Goal: Use online tool/utility: Utilize a website feature to perform a specific function

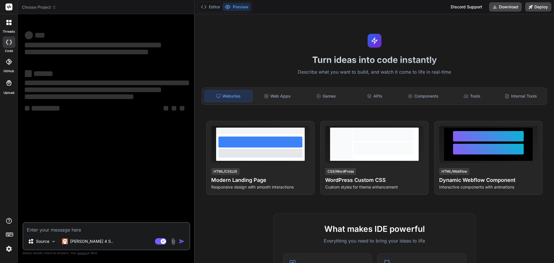
type textarea "x"
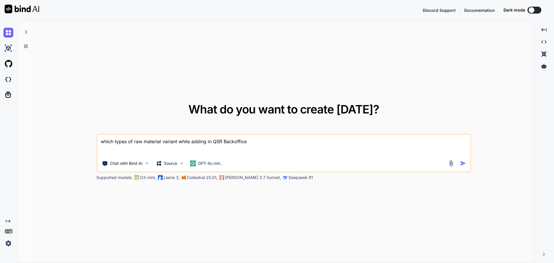
drag, startPoint x: 250, startPoint y: 137, endPoint x: 69, endPoint y: 150, distance: 181.1
click at [69, 150] on div "What do you want to create [DATE]? which types of raw material variant while ad…" at bounding box center [284, 141] width 500 height 243
type textarea "x"
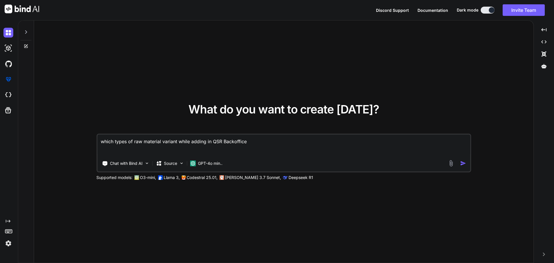
type textarea "import React from 'react'; import { createBrowserRouter, RouterProvider } from …"
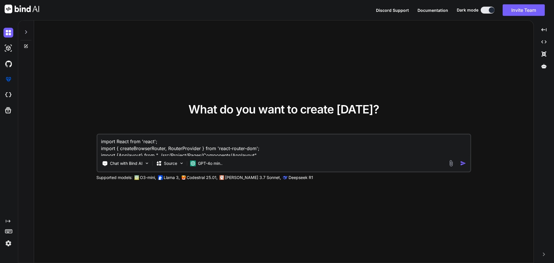
scroll to position [271, 0]
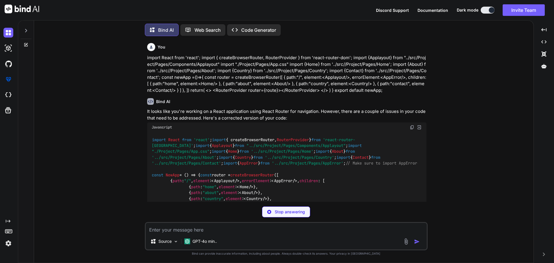
click at [413, 126] on img at bounding box center [412, 127] width 5 height 5
type textarea "x"
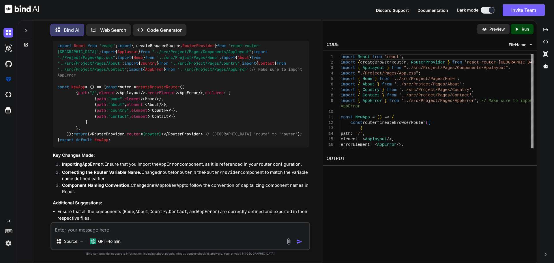
scroll to position [87, 0]
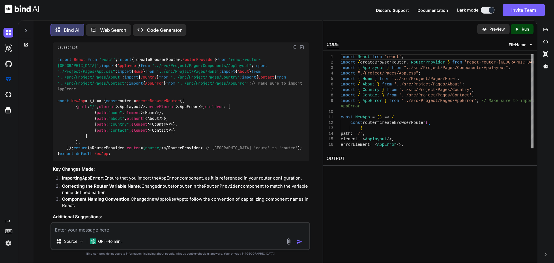
click at [295, 46] on img at bounding box center [294, 47] width 5 height 5
click at [433, 143] on div "import React from 'react' ; import { createBrowserRouter , RouterProvider } fro…" at bounding box center [437, 177] width 193 height 247
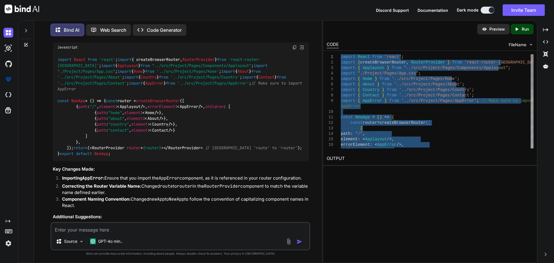
drag, startPoint x: 396, startPoint y: 147, endPoint x: 351, endPoint y: 13, distance: 141.4
type textarea "import React from 'react'; import { createBrowserRouter, RouterProvider } from …"
